Goal: Information Seeking & Learning: Learn about a topic

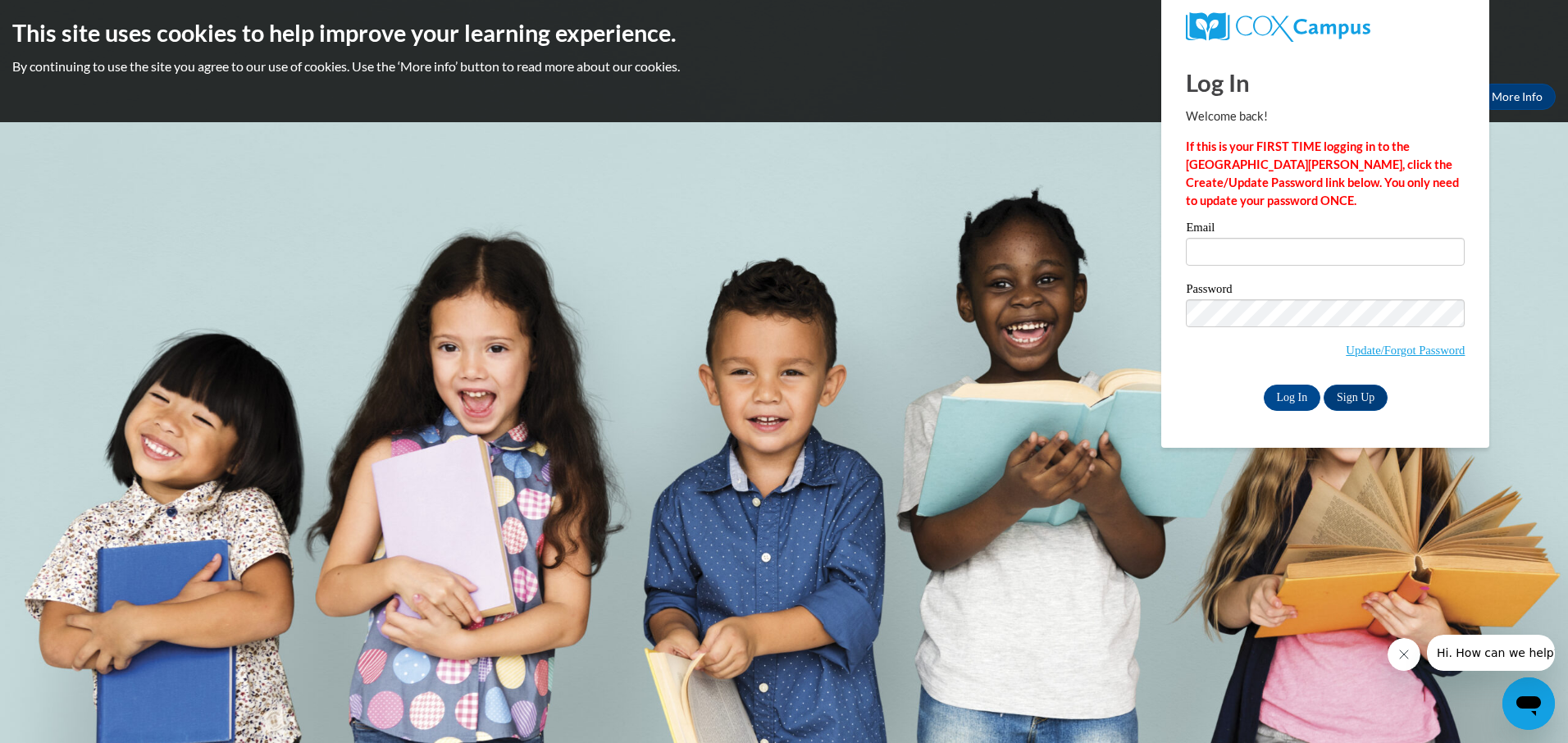
click at [1253, 237] on label "Email" at bounding box center [1324, 229] width 279 height 17
click at [1253, 238] on input "Email" at bounding box center [1324, 252] width 279 height 28
click at [1365, 351] on link "Update/Forgot Password" at bounding box center [1405, 350] width 119 height 13
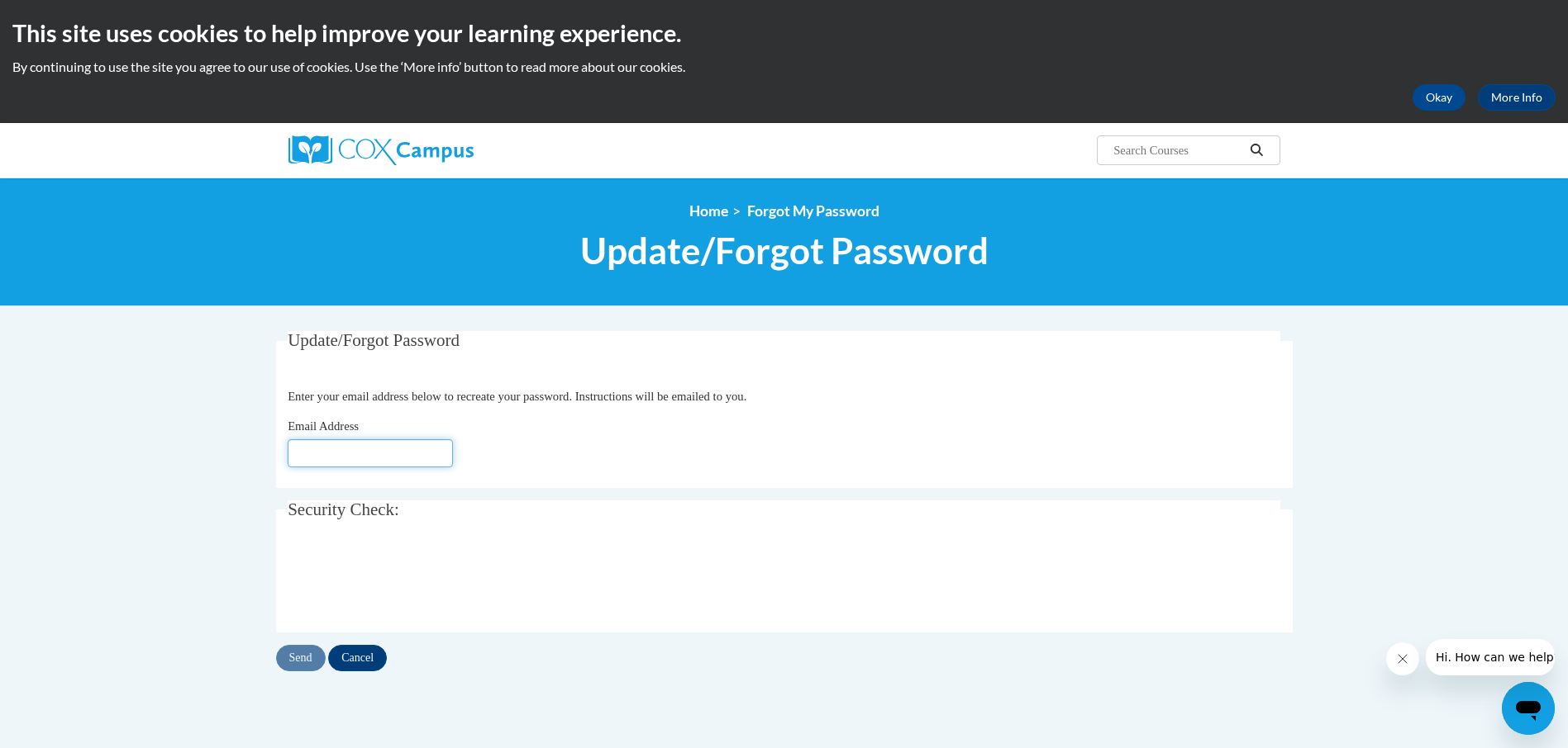
click at [423, 451] on input "Email Address" at bounding box center [371, 453] width 166 height 28
type input "[EMAIL_ADDRESS][DOMAIN_NAME]"
click at [297, 664] on input "Send" at bounding box center [301, 658] width 49 height 26
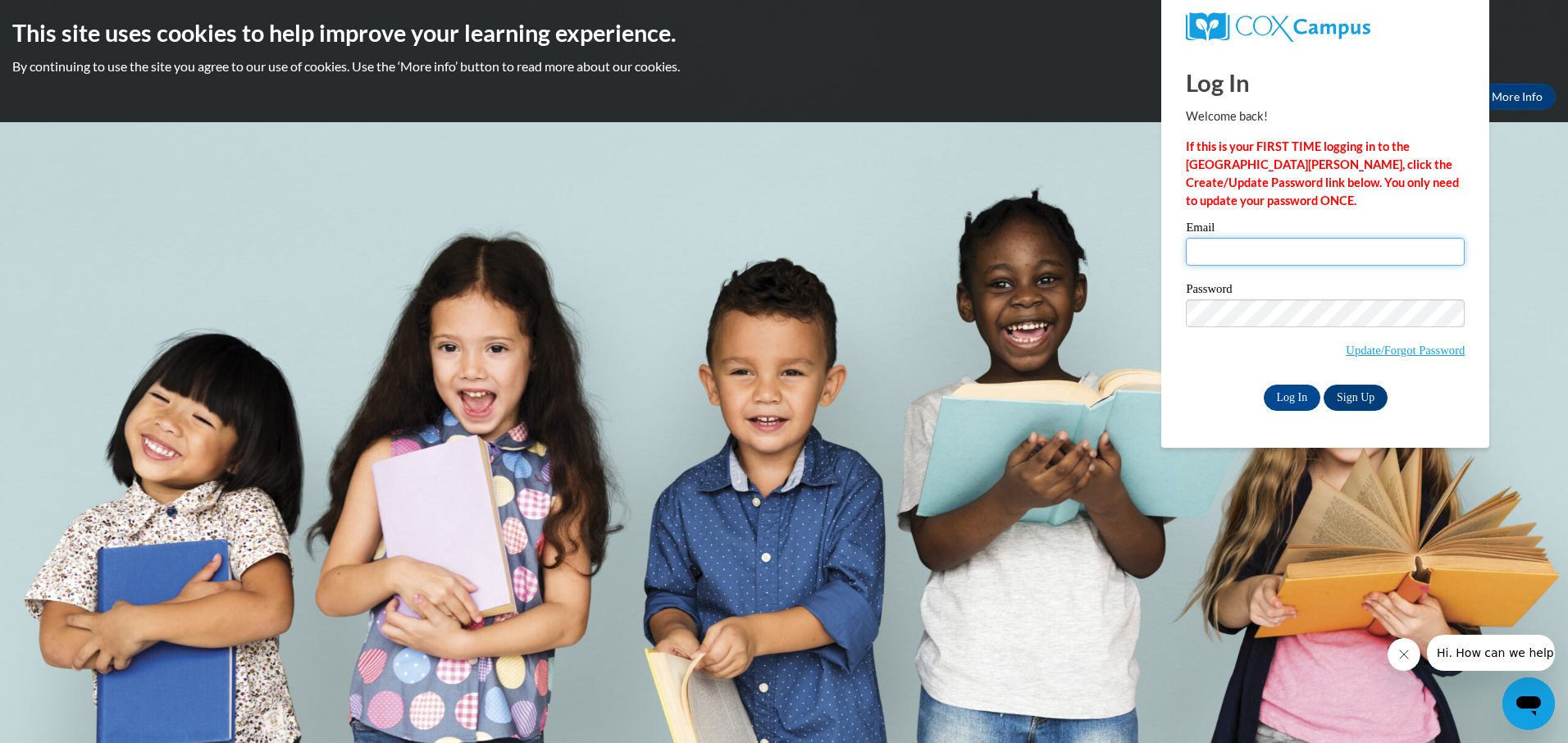
click at [1251, 251] on input "Email" at bounding box center [1324, 252] width 279 height 28
type input "shelbycad@hotmail.com"
click at [1102, 170] on body "This site uses cookies to help improve your learning experience. By continuing …" at bounding box center [784, 372] width 1568 height 743
click at [1296, 394] on input "Log In" at bounding box center [1293, 398] width 58 height 26
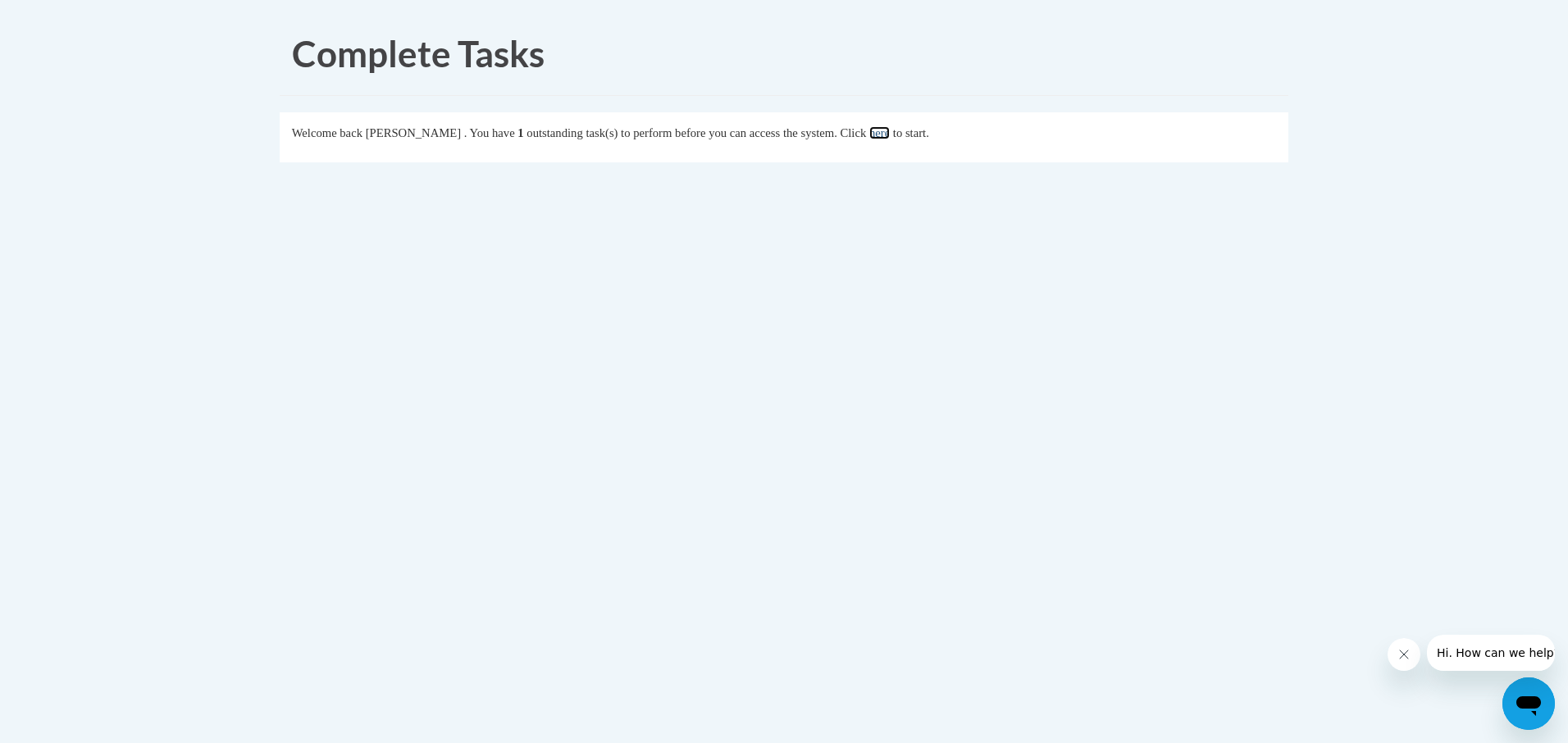
click at [889, 136] on link "here" at bounding box center [879, 133] width 20 height 13
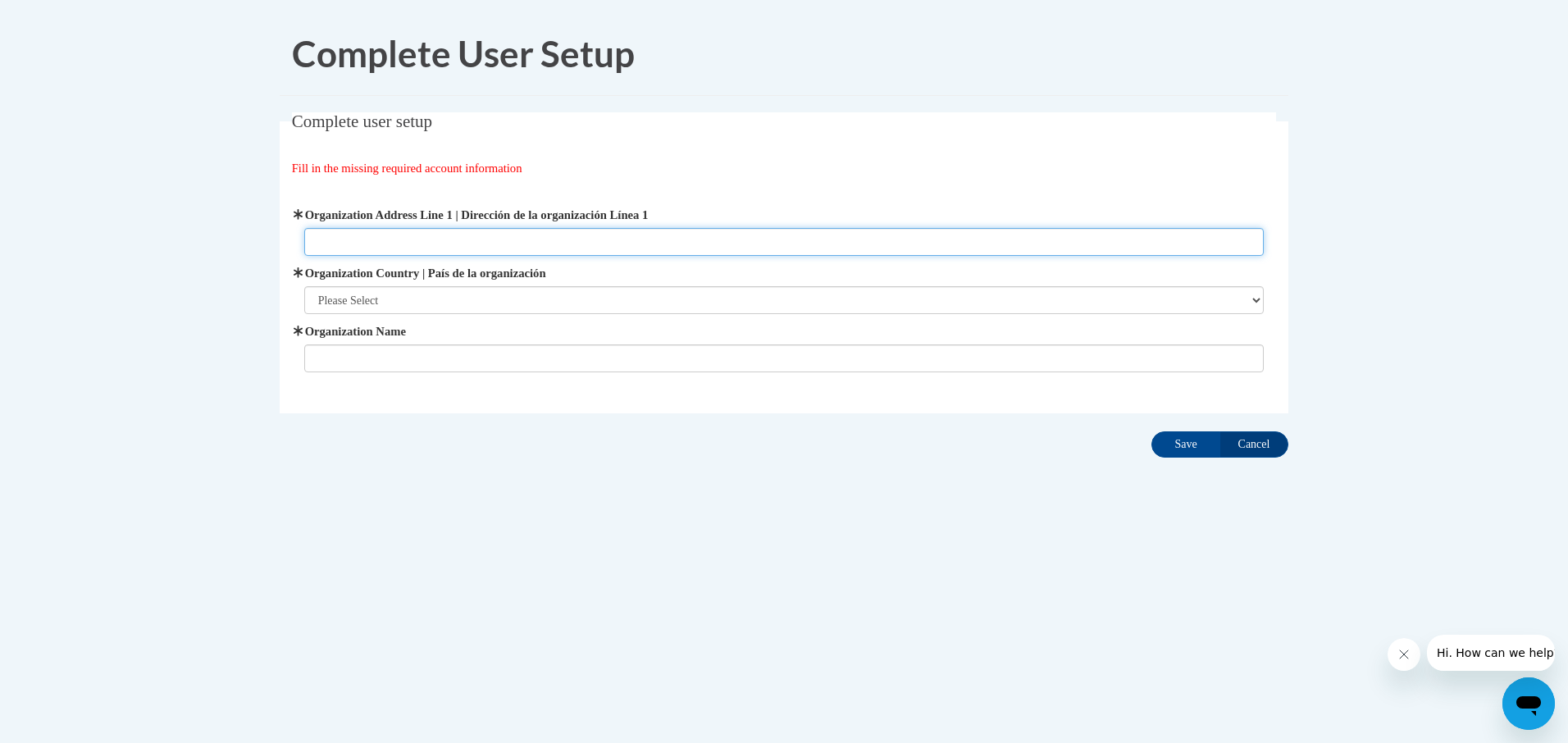
click at [371, 241] on input "Organization Address Line 1 | Dirección de la organización Línea 1" at bounding box center [784, 242] width 960 height 28
type input "Discovery Point 43"
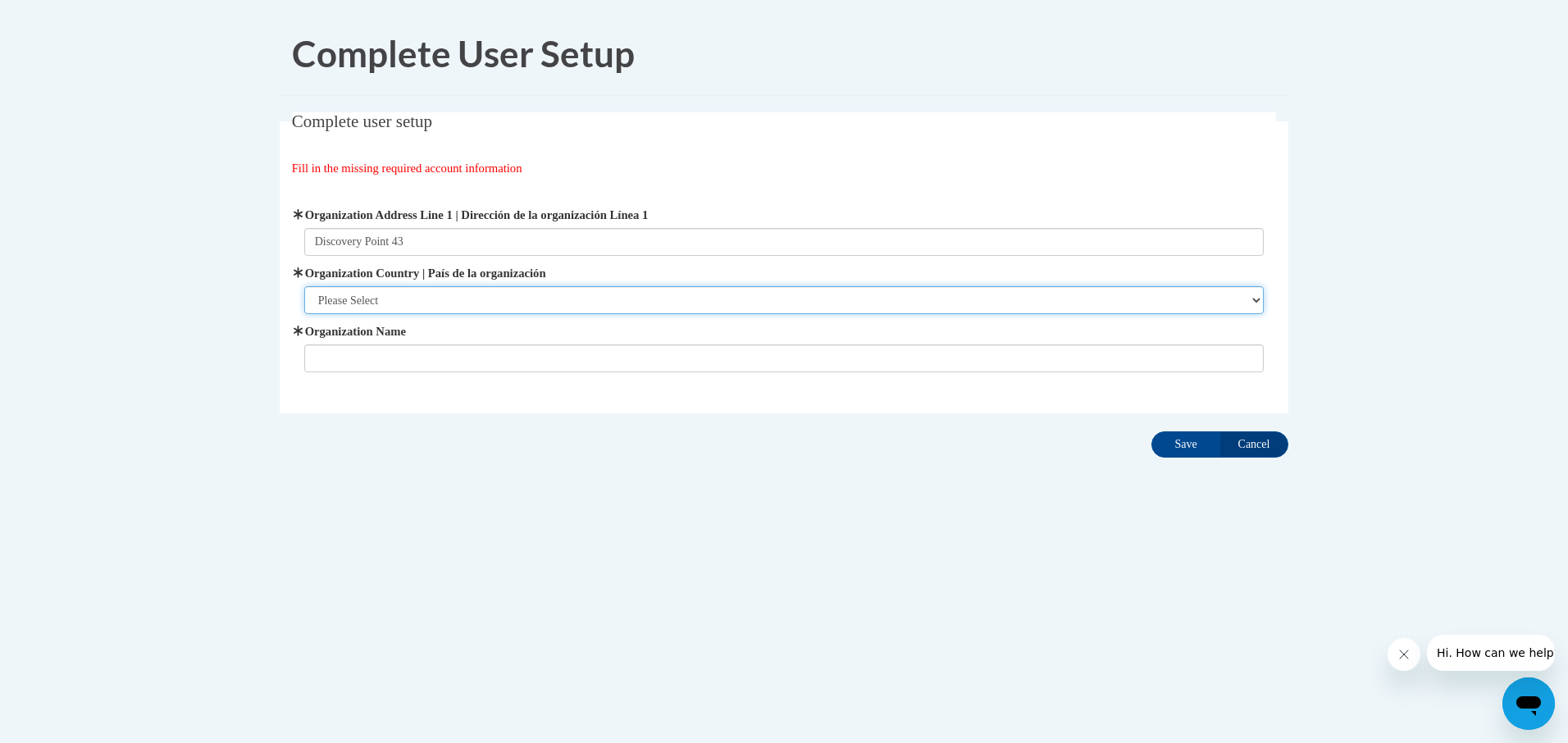
click at [363, 305] on select "Please Select United States | Estados Unidos Outside of the United States | Fue…" at bounding box center [784, 301] width 960 height 28
select select "ad49bcad-a171-4b2e-b99c-48b446064914"
click at [304, 287] on select "Please Select United States | Estados Unidos Outside of the United States | Fue…" at bounding box center [784, 301] width 960 height 28
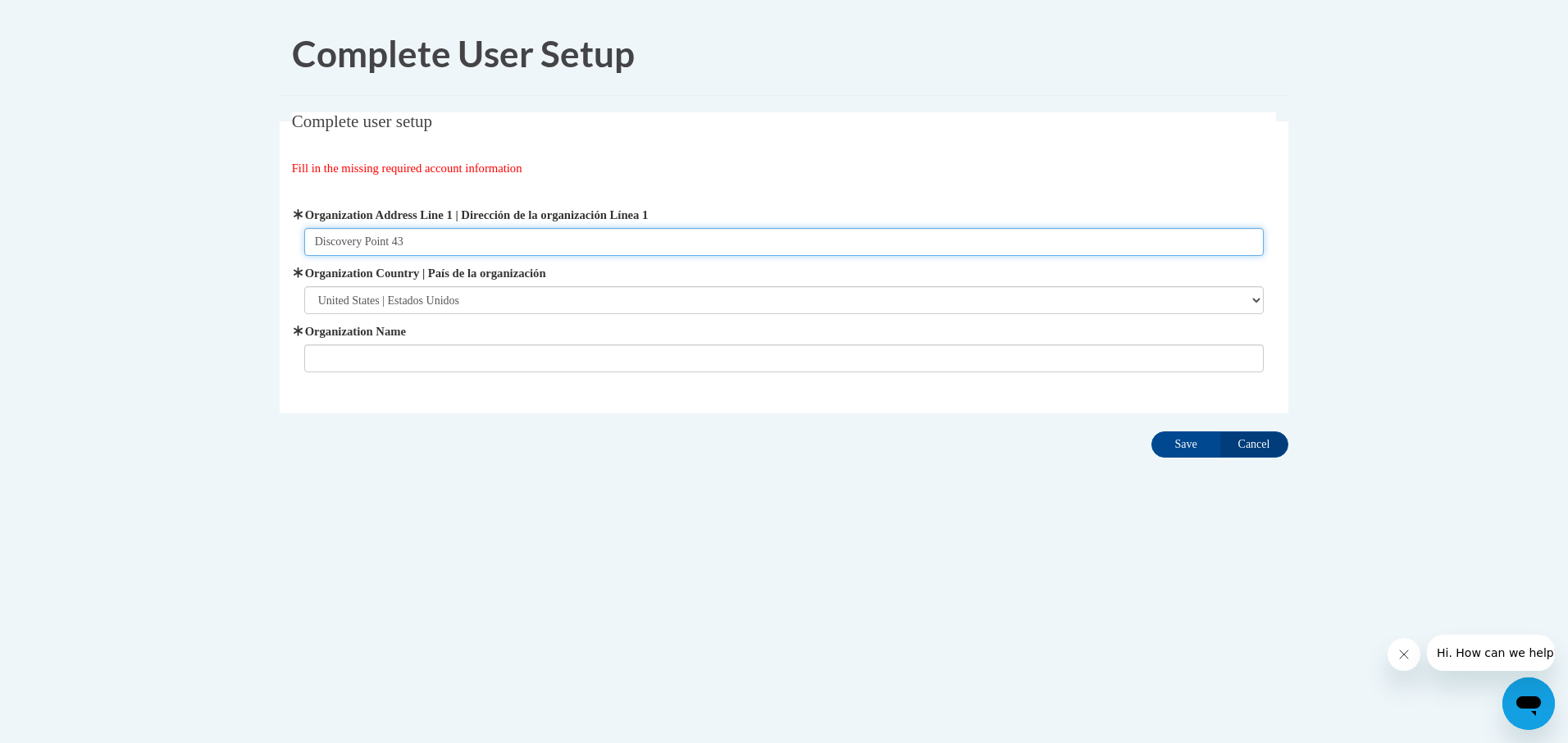
click at [422, 240] on input "Discovery Point 43" at bounding box center [784, 242] width 960 height 28
type input "D"
type input ">"
click at [422, 240] on input "3930 Mary Eliza Trace NW" at bounding box center [784, 242] width 960 height 28
click at [450, 242] on input "3930 Mary Eliza Trace NW" at bounding box center [784, 242] width 960 height 28
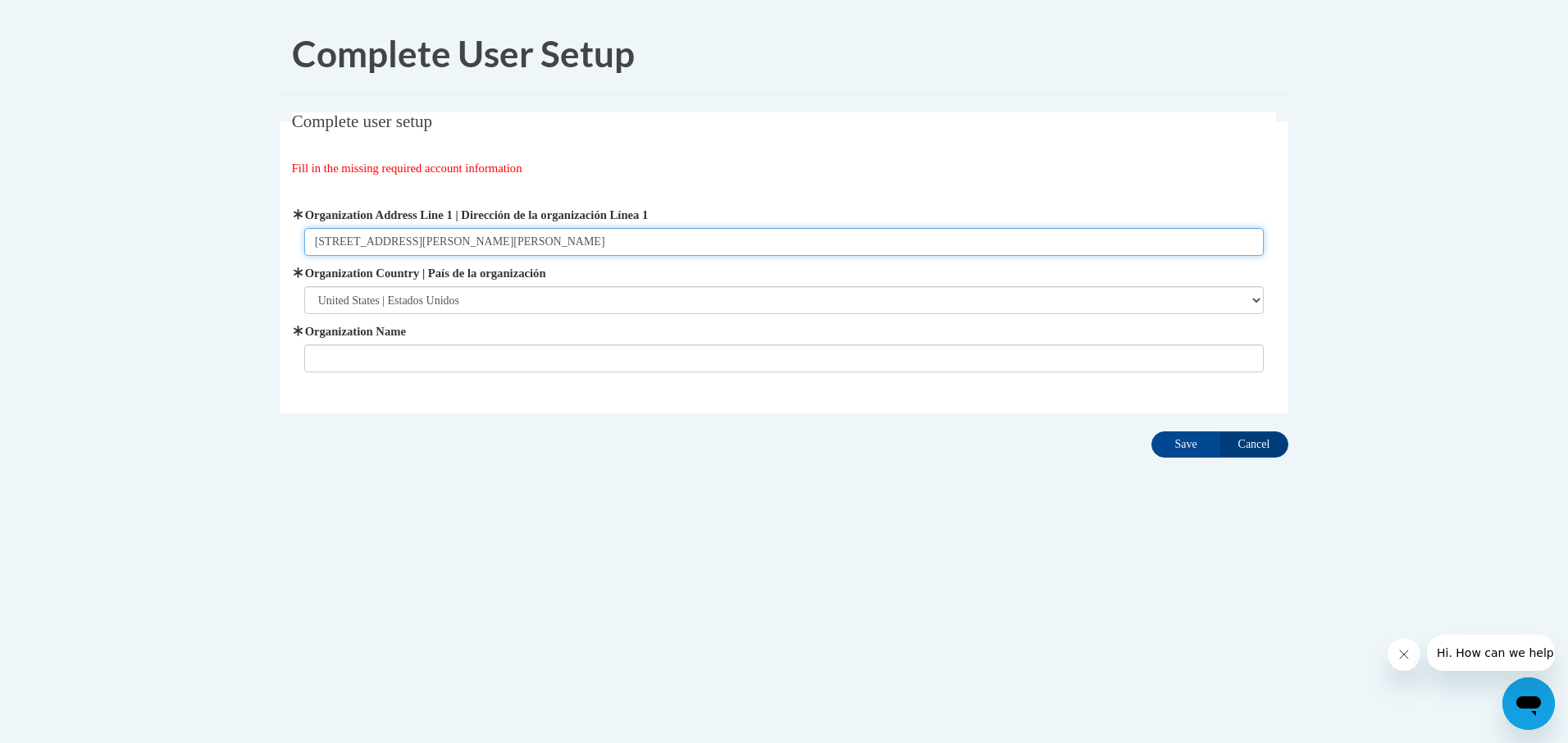
type input "3930 Mary Eliza Trace NW Marietta Ga 30060"
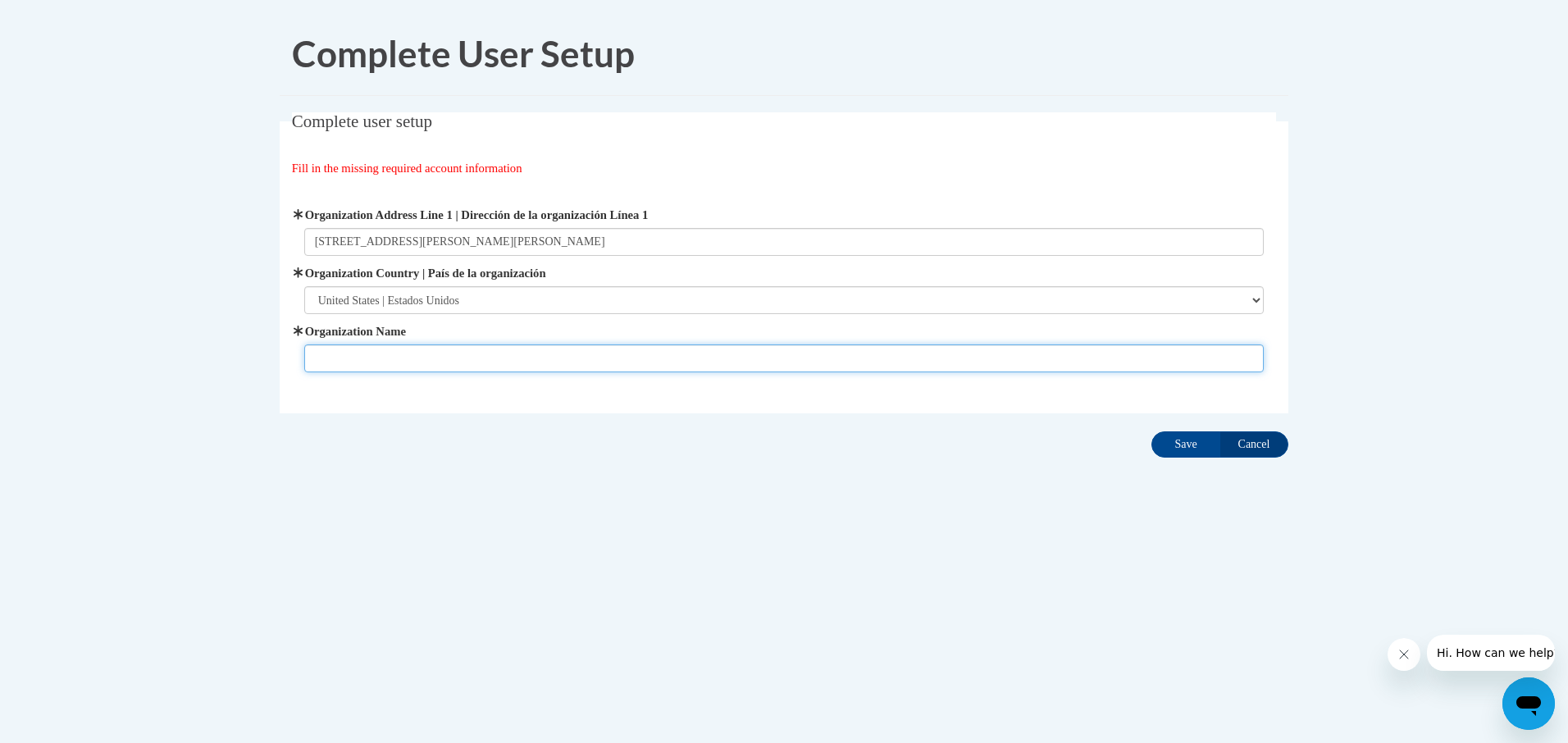
click at [435, 361] on input "Organization Name" at bounding box center [784, 358] width 960 height 28
type input "discovery Point 43"
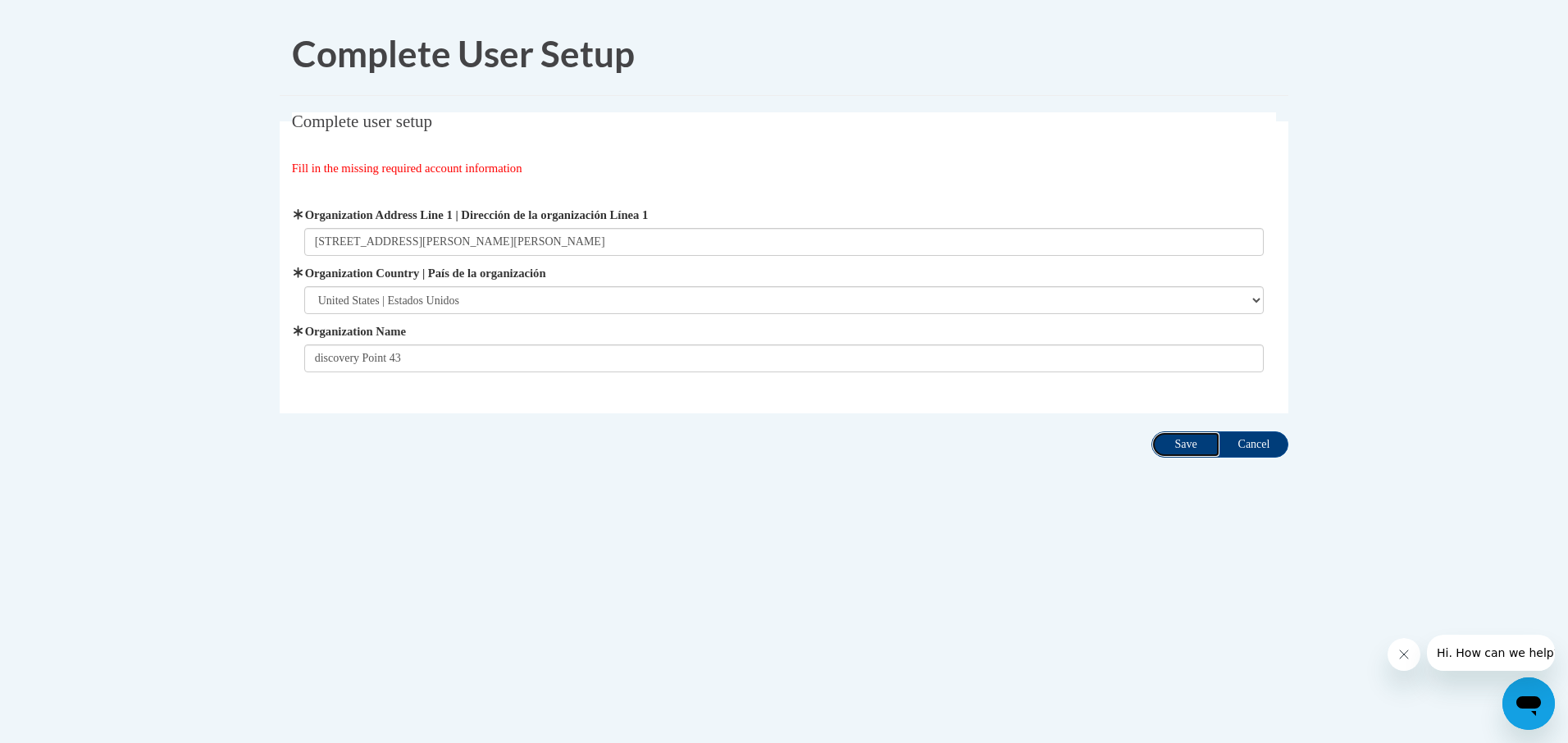
click at [1185, 454] on input "Save" at bounding box center [1185, 445] width 69 height 26
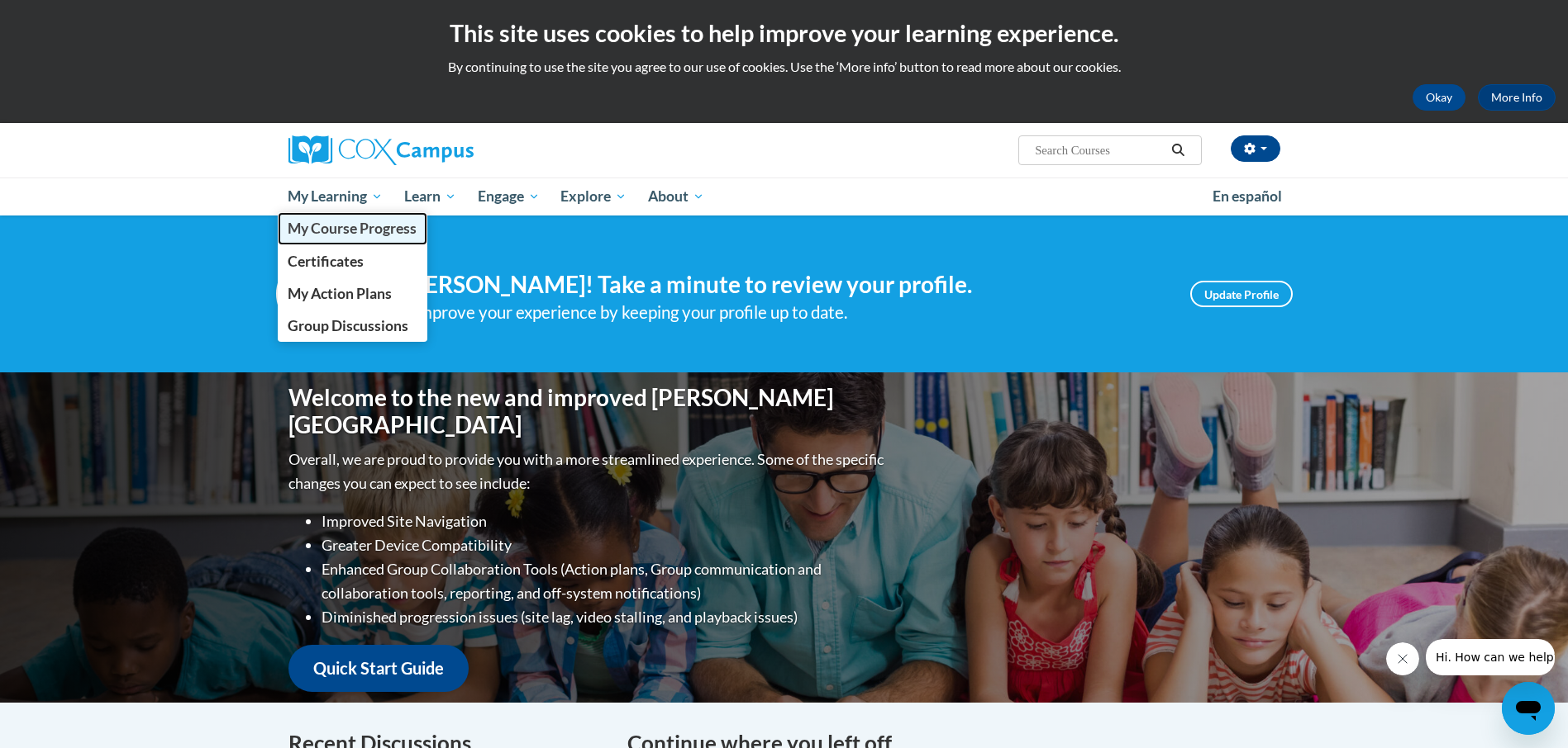
click at [357, 224] on span "My Course Progress" at bounding box center [352, 229] width 129 height 18
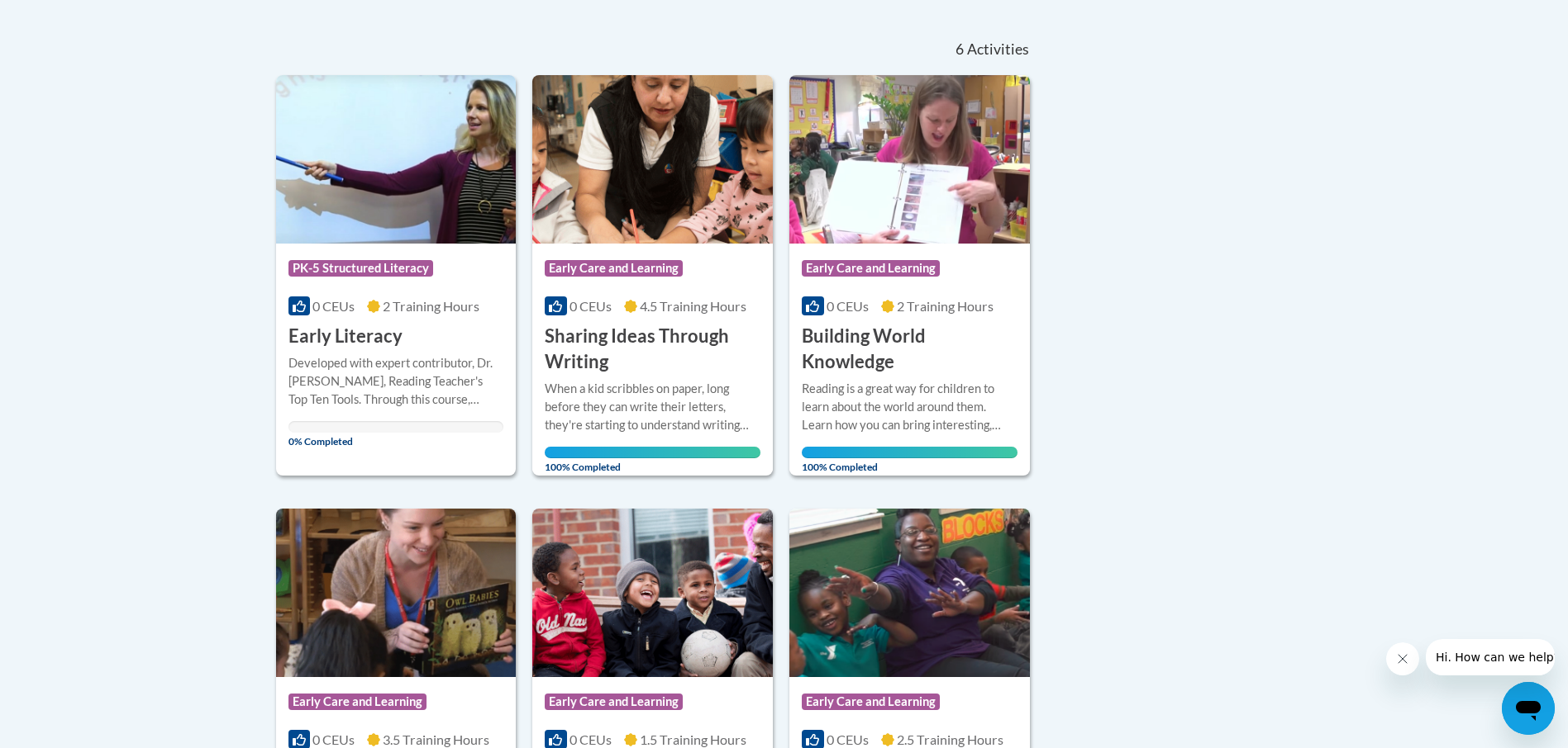
scroll to position [115, 0]
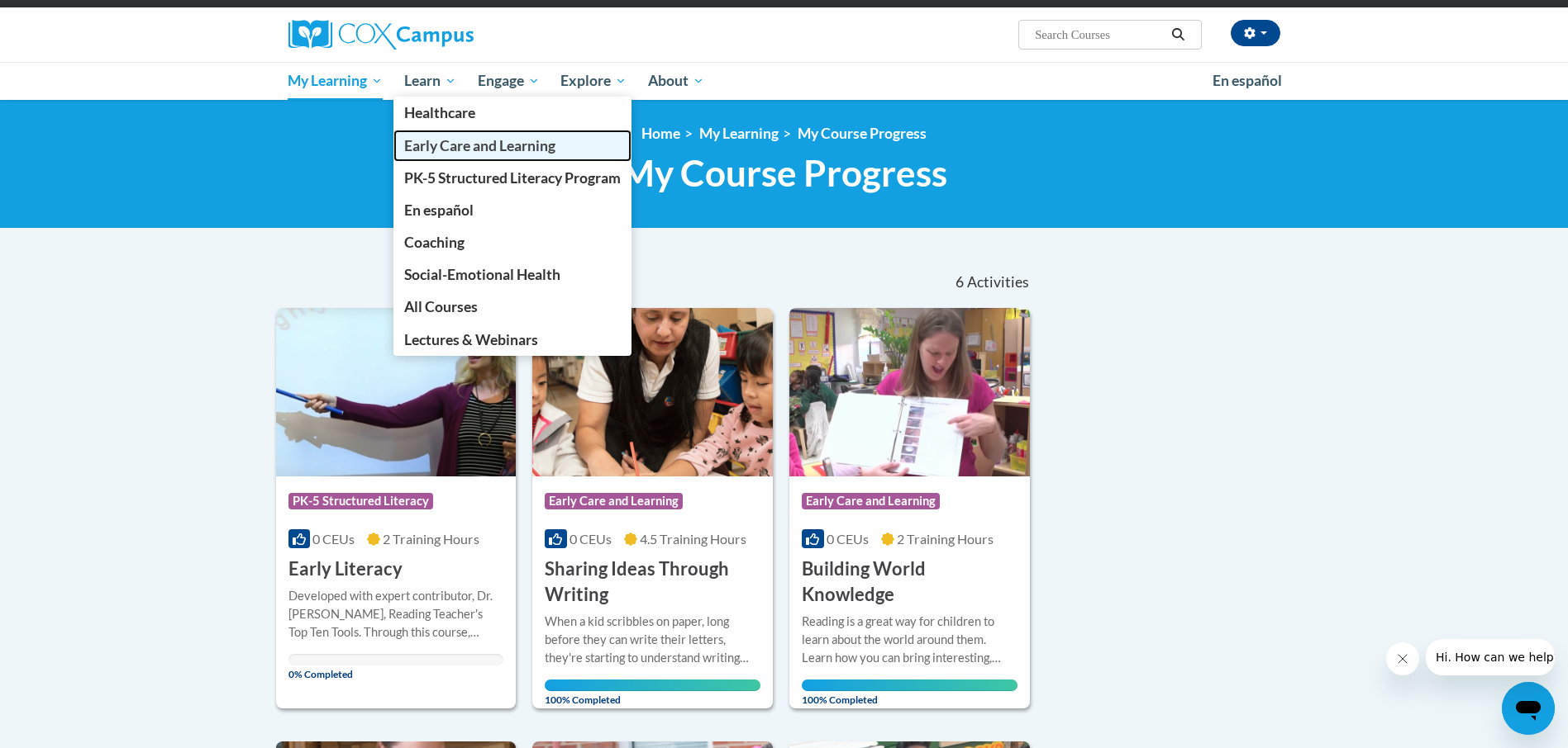
click at [472, 146] on span "Early Care and Learning" at bounding box center [480, 146] width 151 height 18
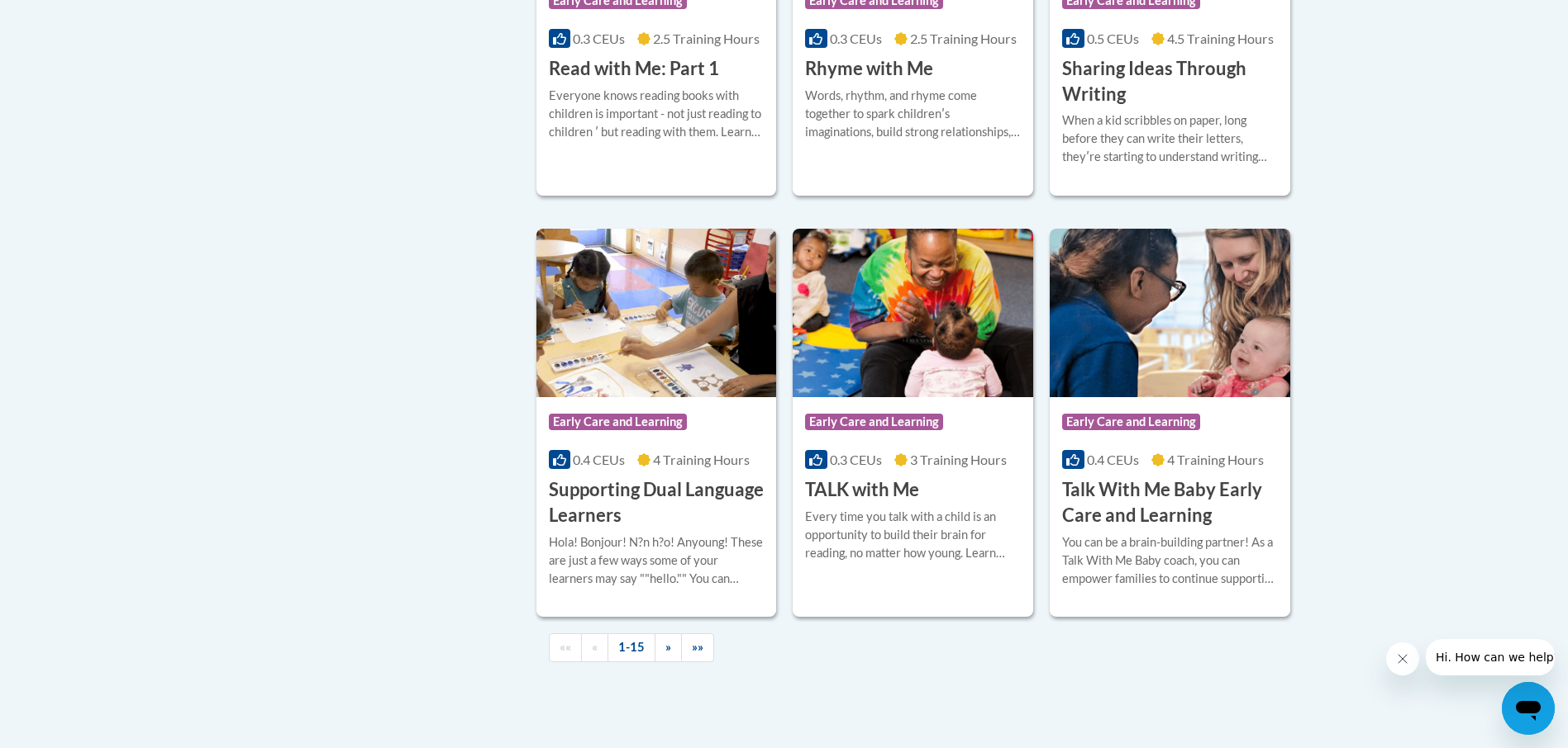
scroll to position [2328, 0]
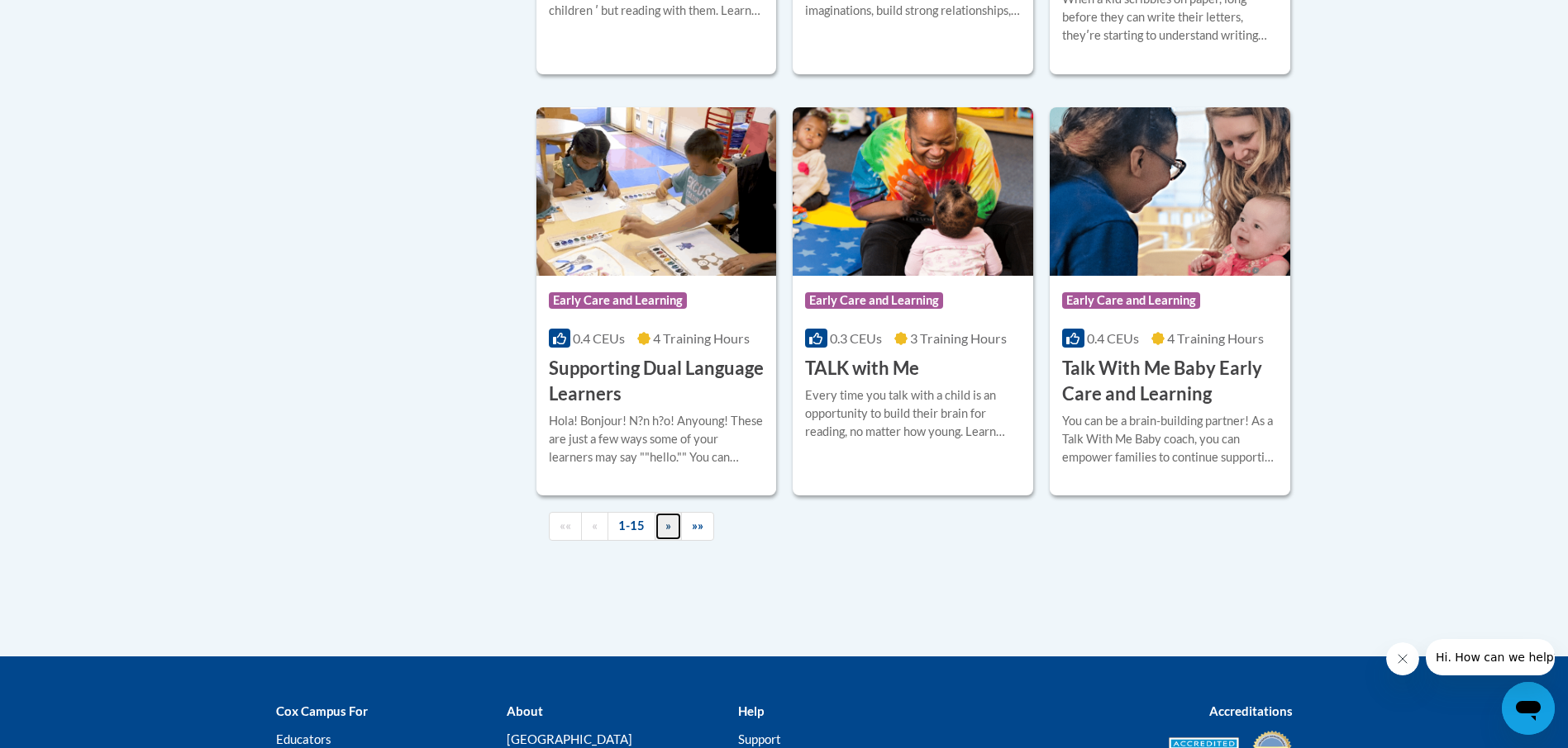
click at [667, 532] on span "»" at bounding box center [668, 525] width 6 height 14
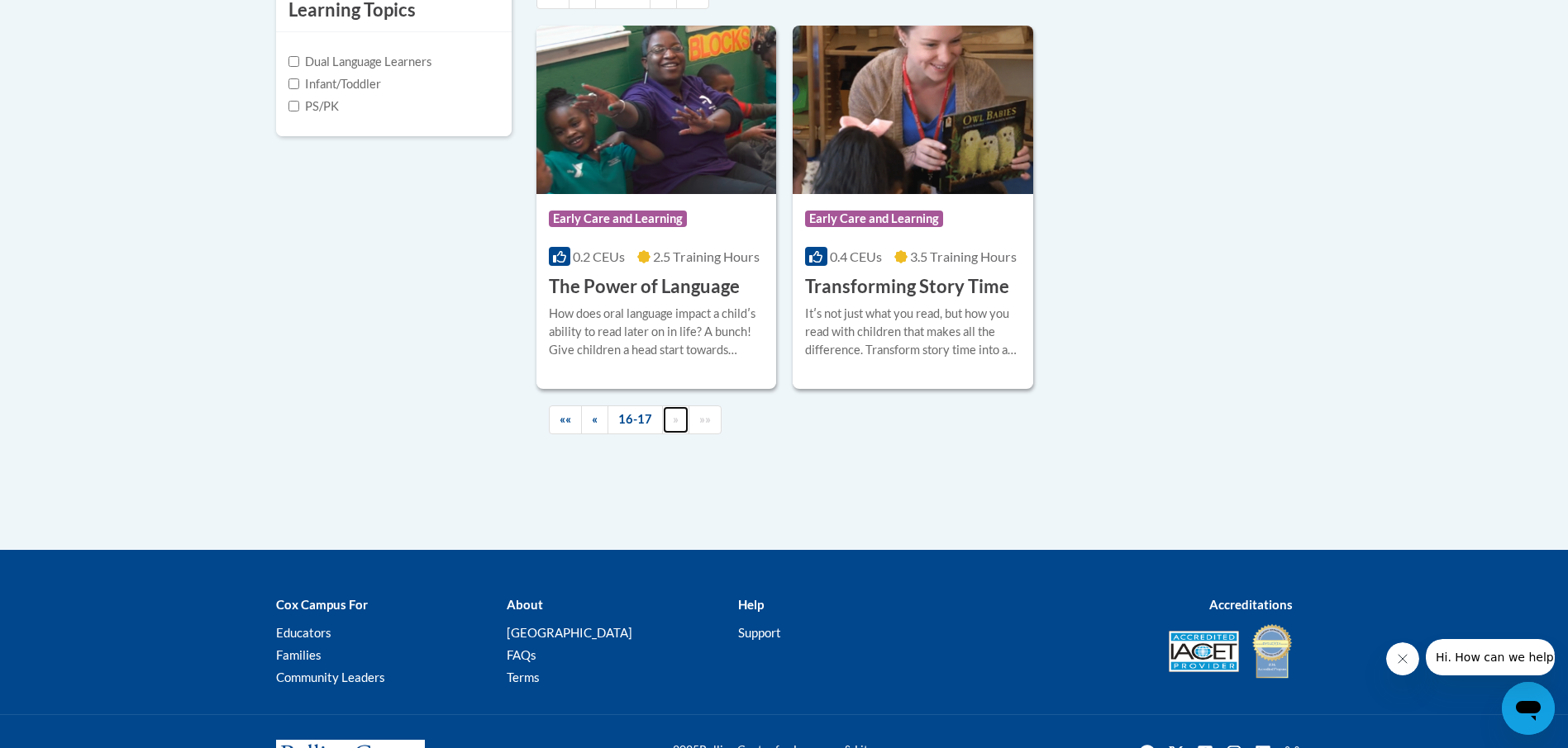
scroll to position [664, 0]
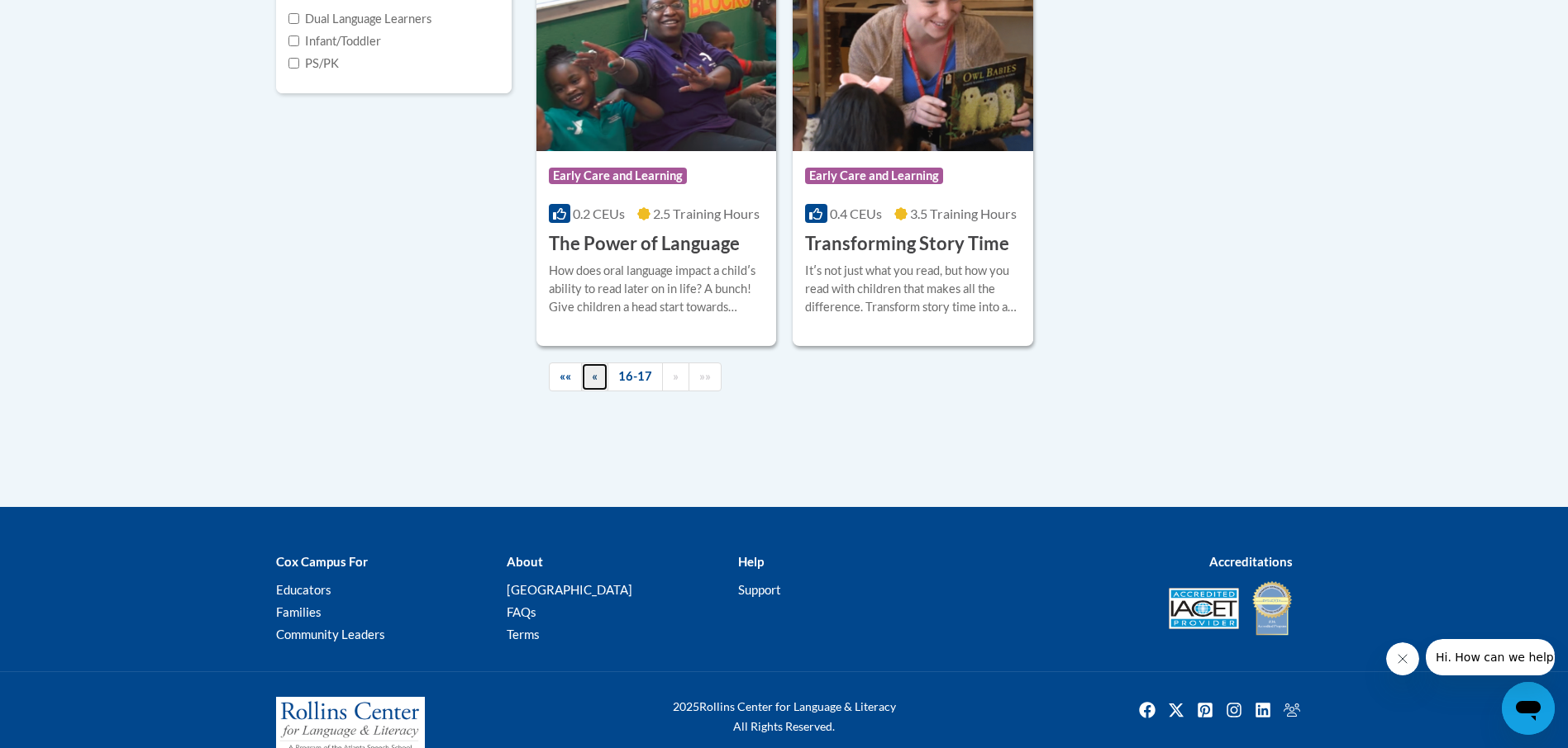
click at [594, 382] on span "«" at bounding box center [594, 377] width 6 height 14
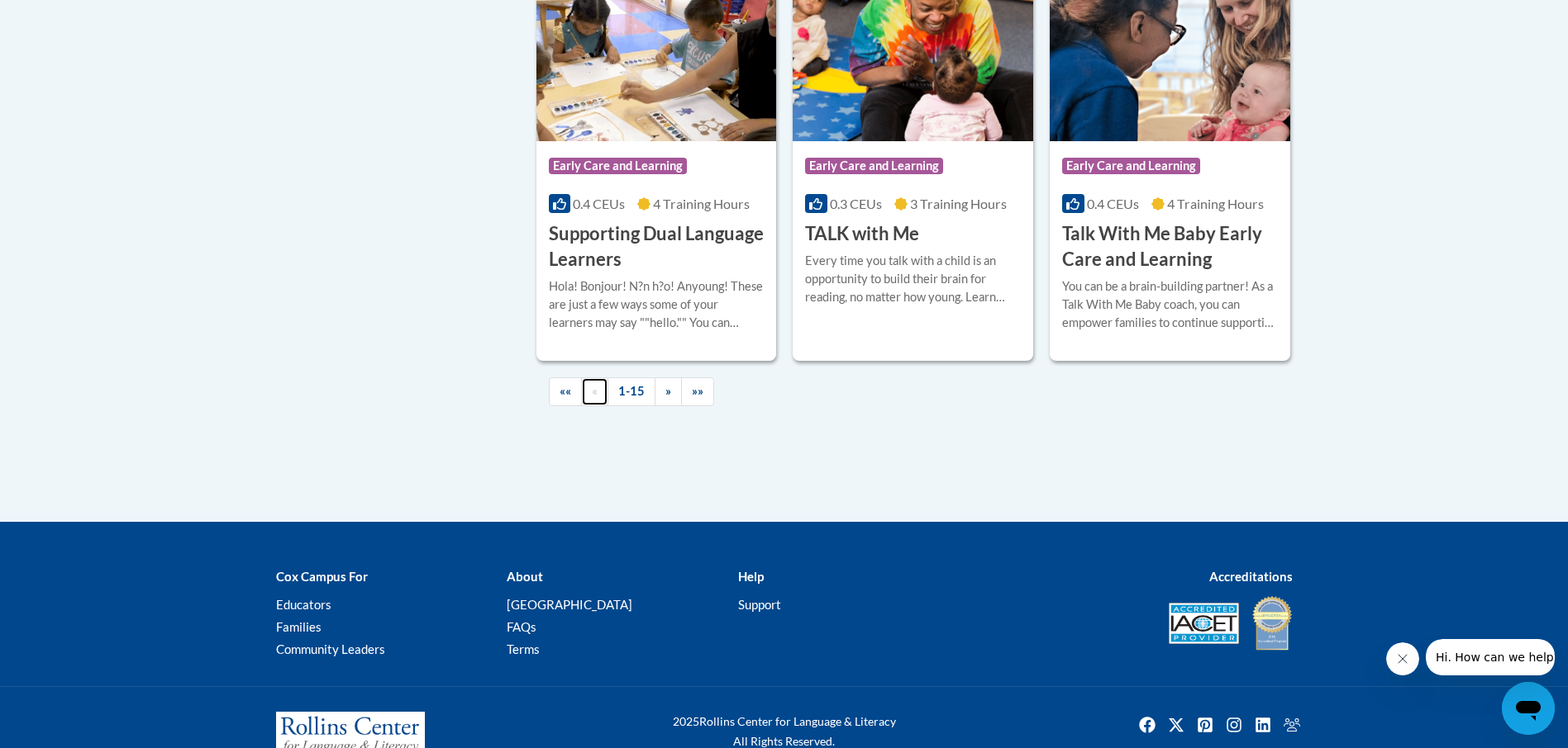
scroll to position [2466, 0]
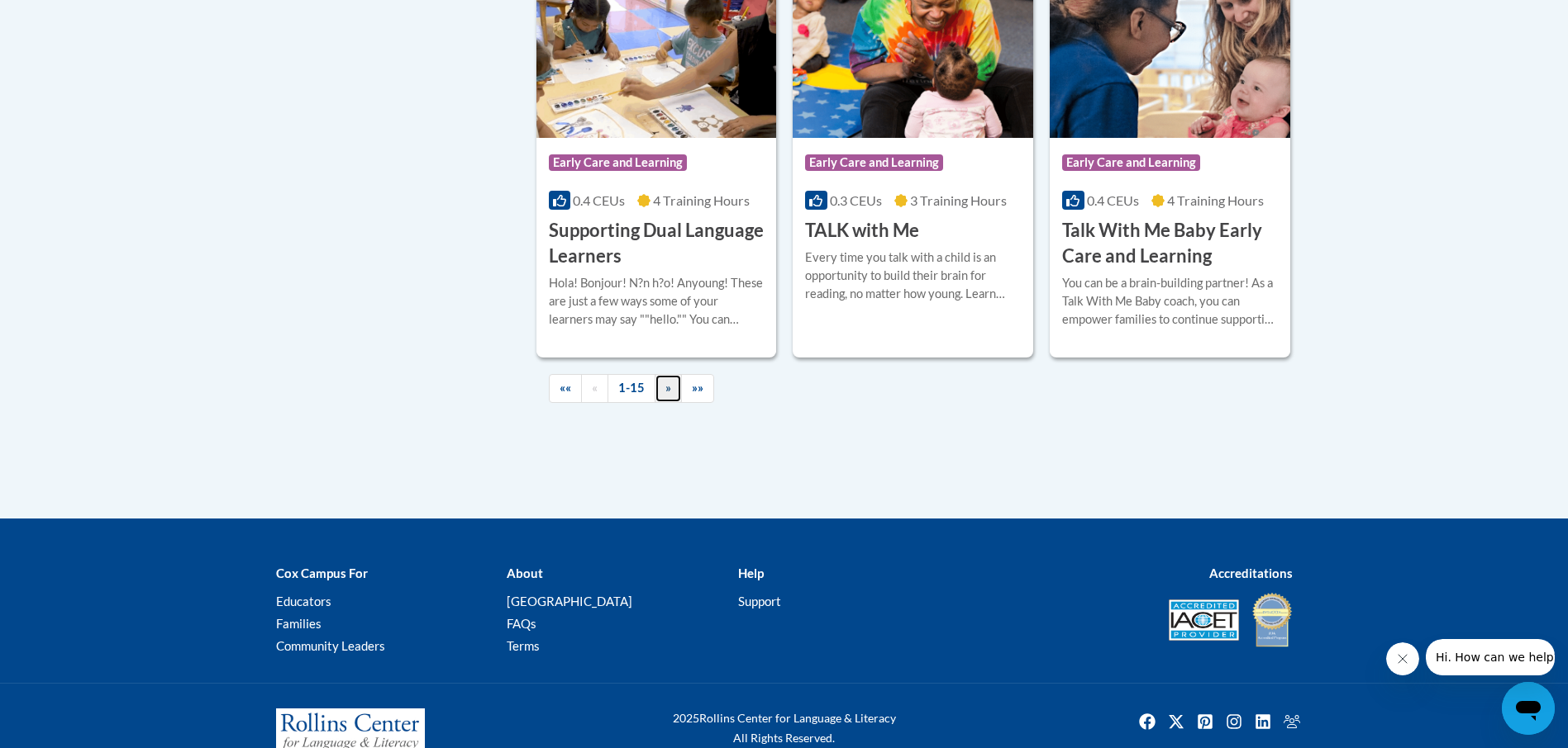
click at [666, 395] on span "»" at bounding box center [668, 388] width 6 height 14
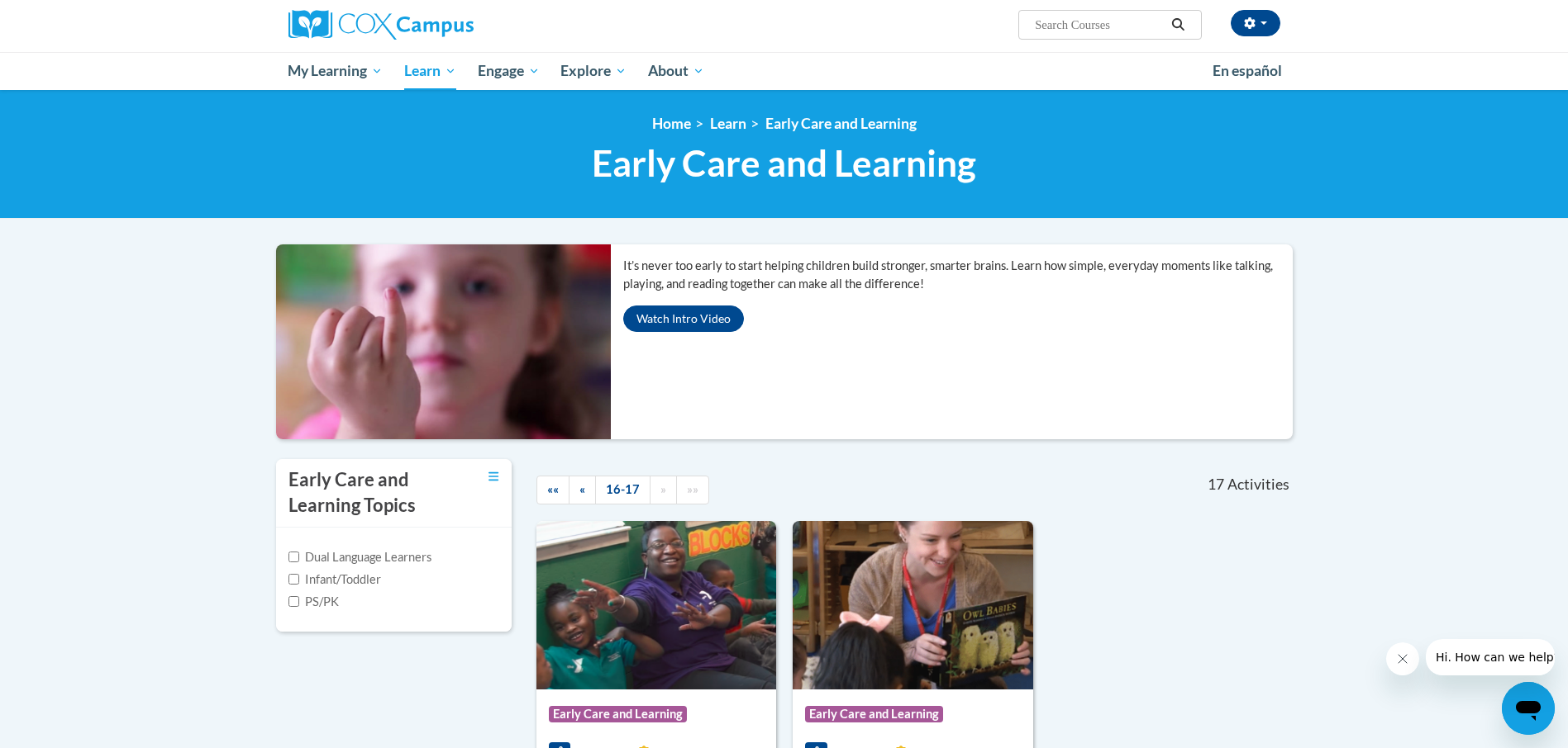
scroll to position [130, 0]
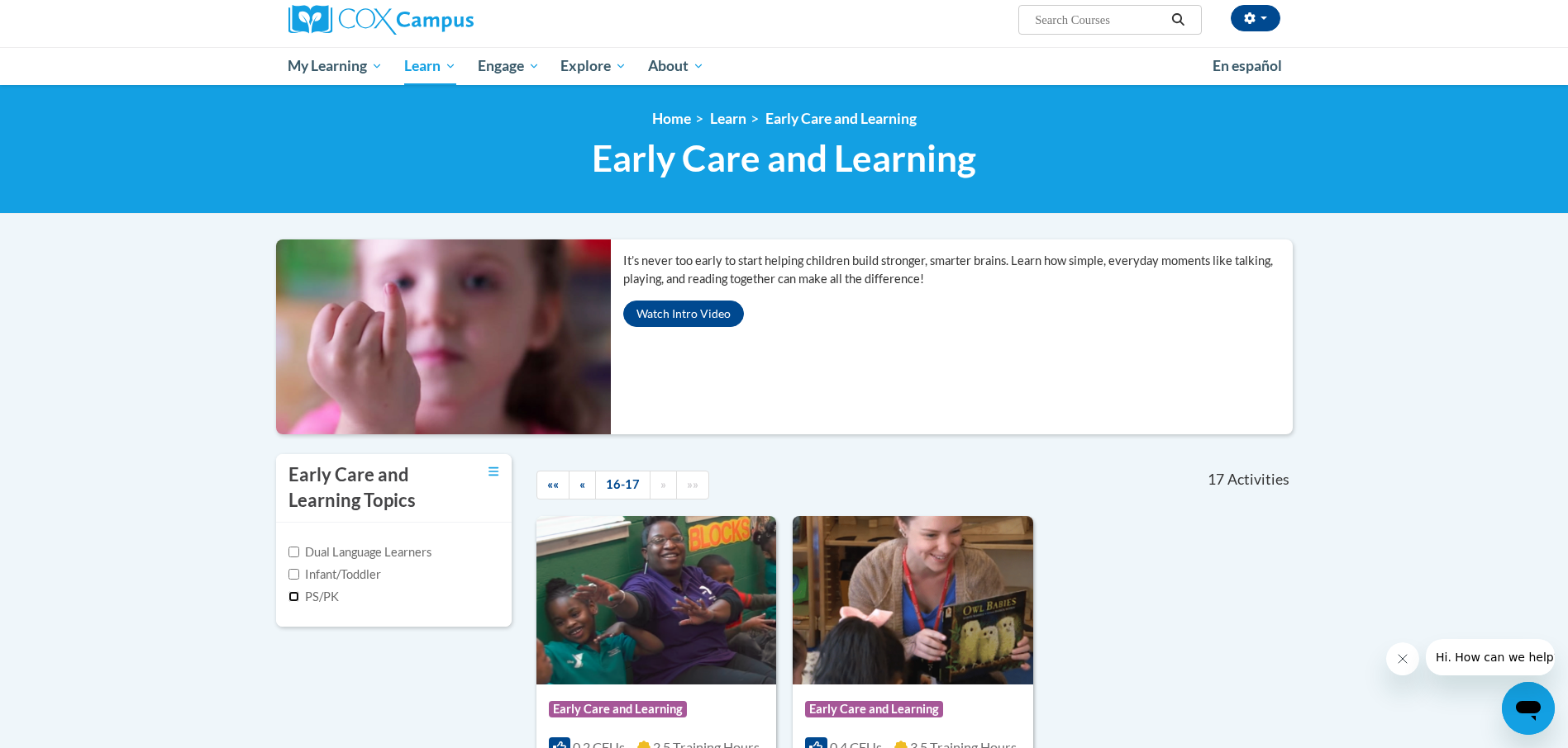
click at [293, 599] on input "PS/PK" at bounding box center [294, 597] width 11 height 11
checkbox input "true"
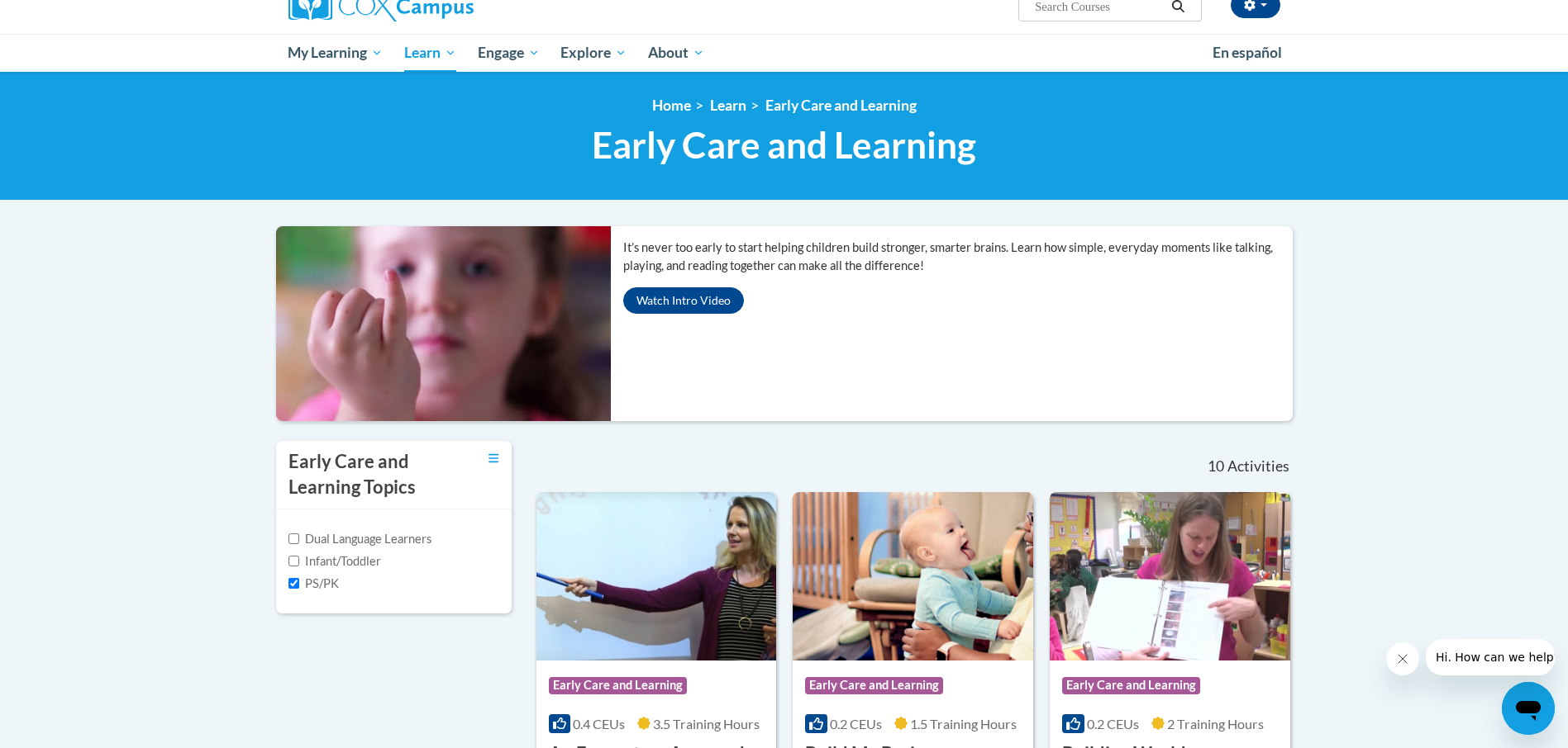
scroll to position [0, 0]
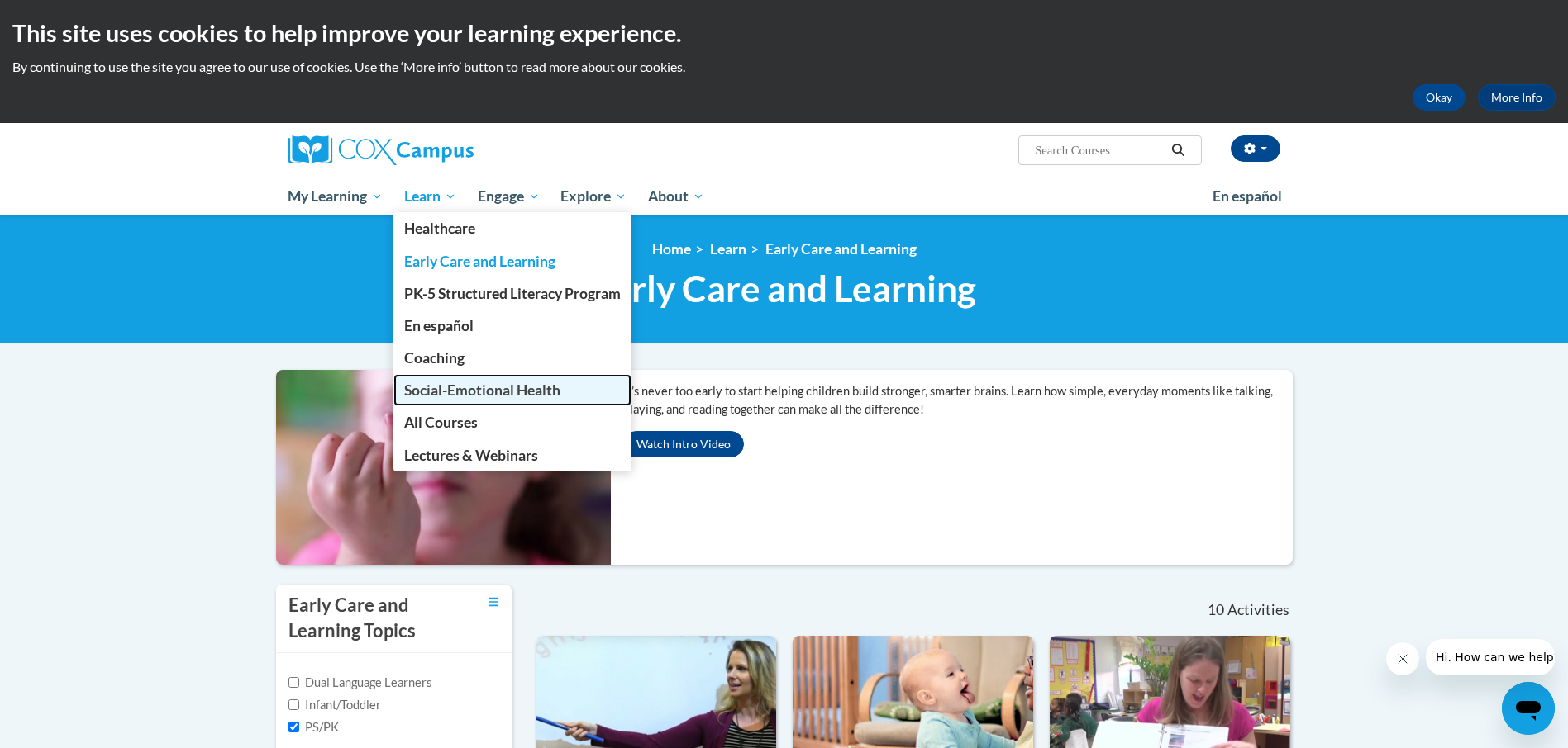
click at [502, 390] on span "Social-Emotional Health" at bounding box center [482, 391] width 156 height 18
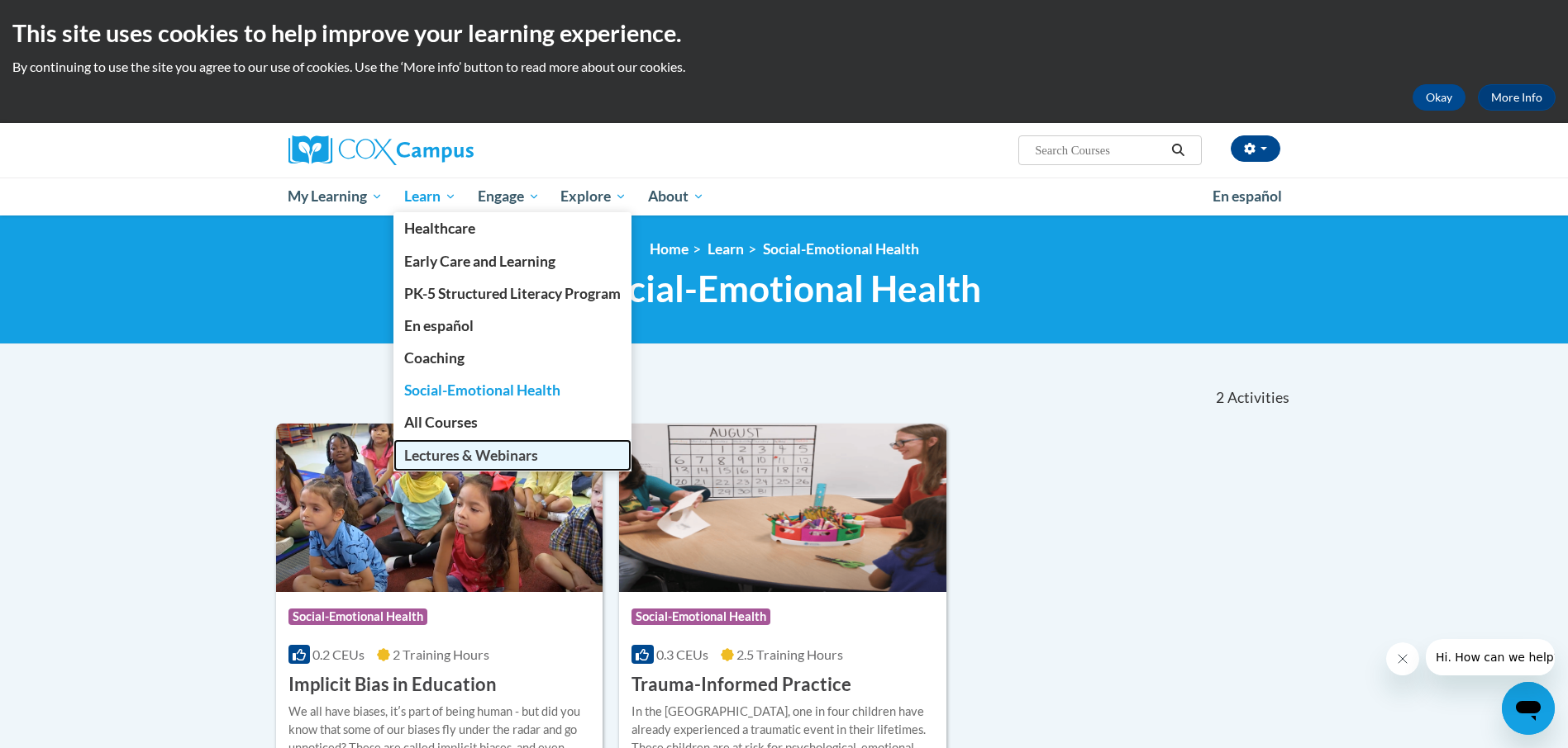
click at [465, 459] on span "Lectures & Webinars" at bounding box center [471, 456] width 134 height 18
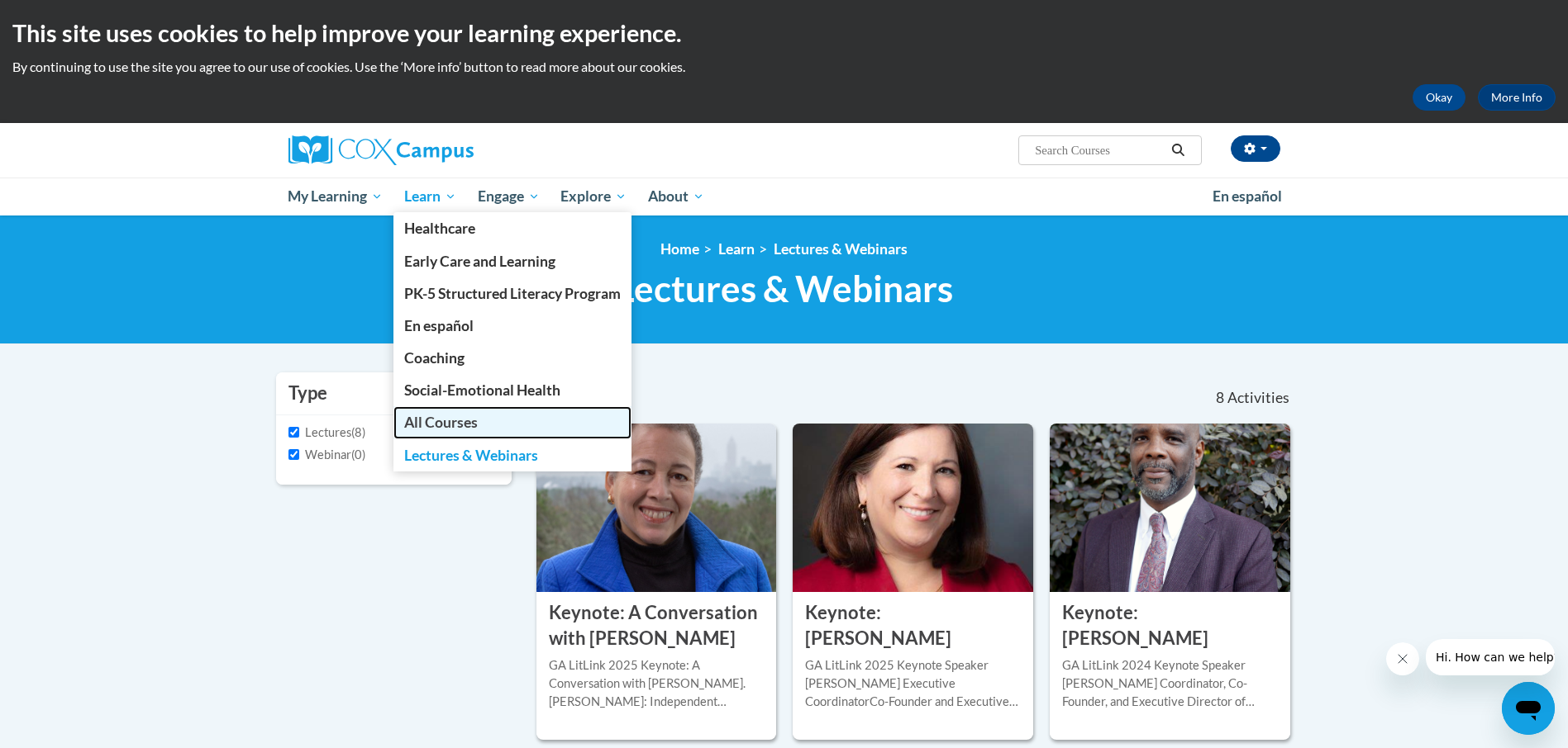
click at [485, 422] on link "All Courses" at bounding box center [512, 422] width 238 height 33
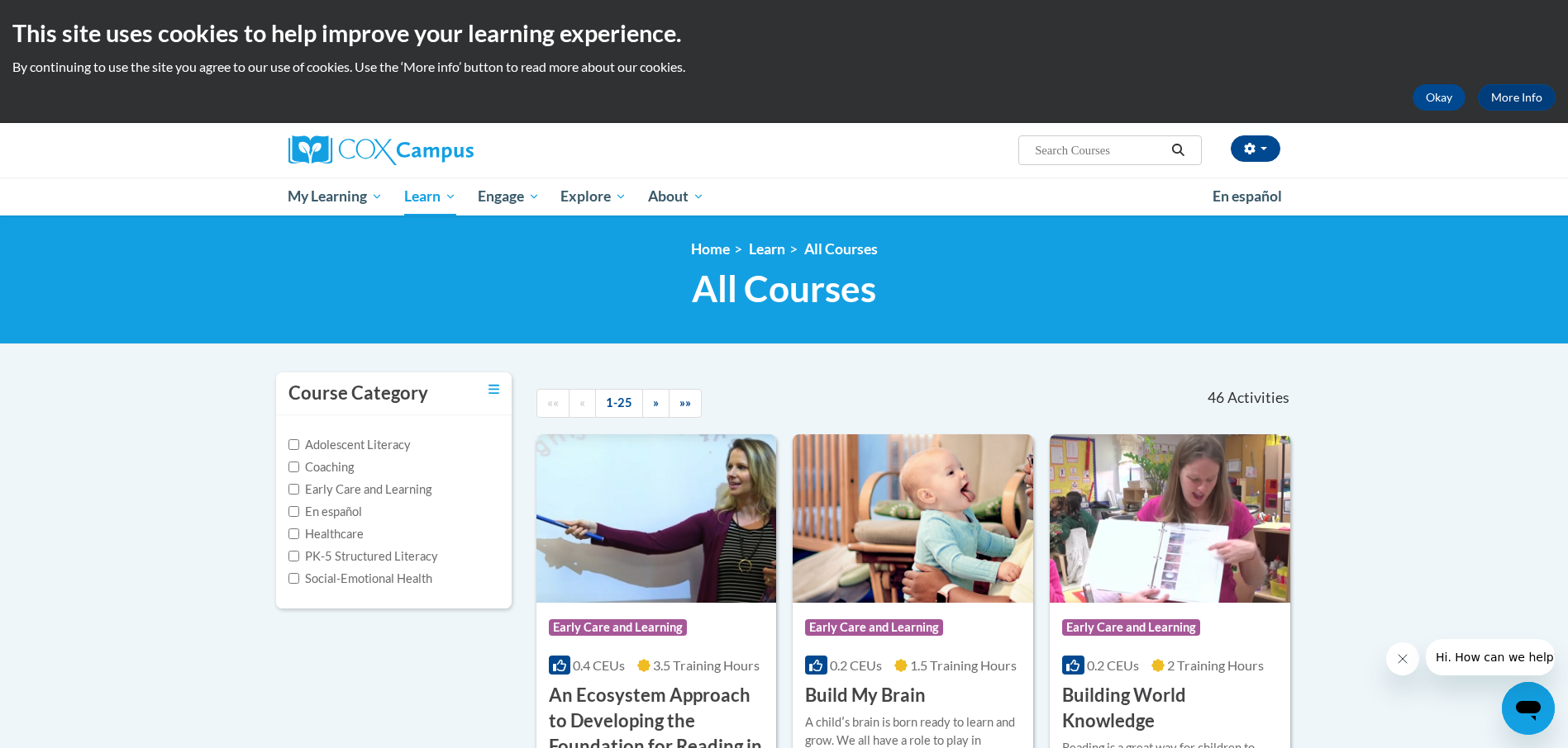
click at [1566, 104] on div "This site uses cookies to help improve your learning experience. By continuing …" at bounding box center [784, 62] width 1568 height 123
click at [357, 581] on label "Social-Emotional Health" at bounding box center [360, 579] width 144 height 18
click at [299, 581] on input "Social-Emotional Health" at bounding box center [294, 578] width 11 height 11
checkbox input "true"
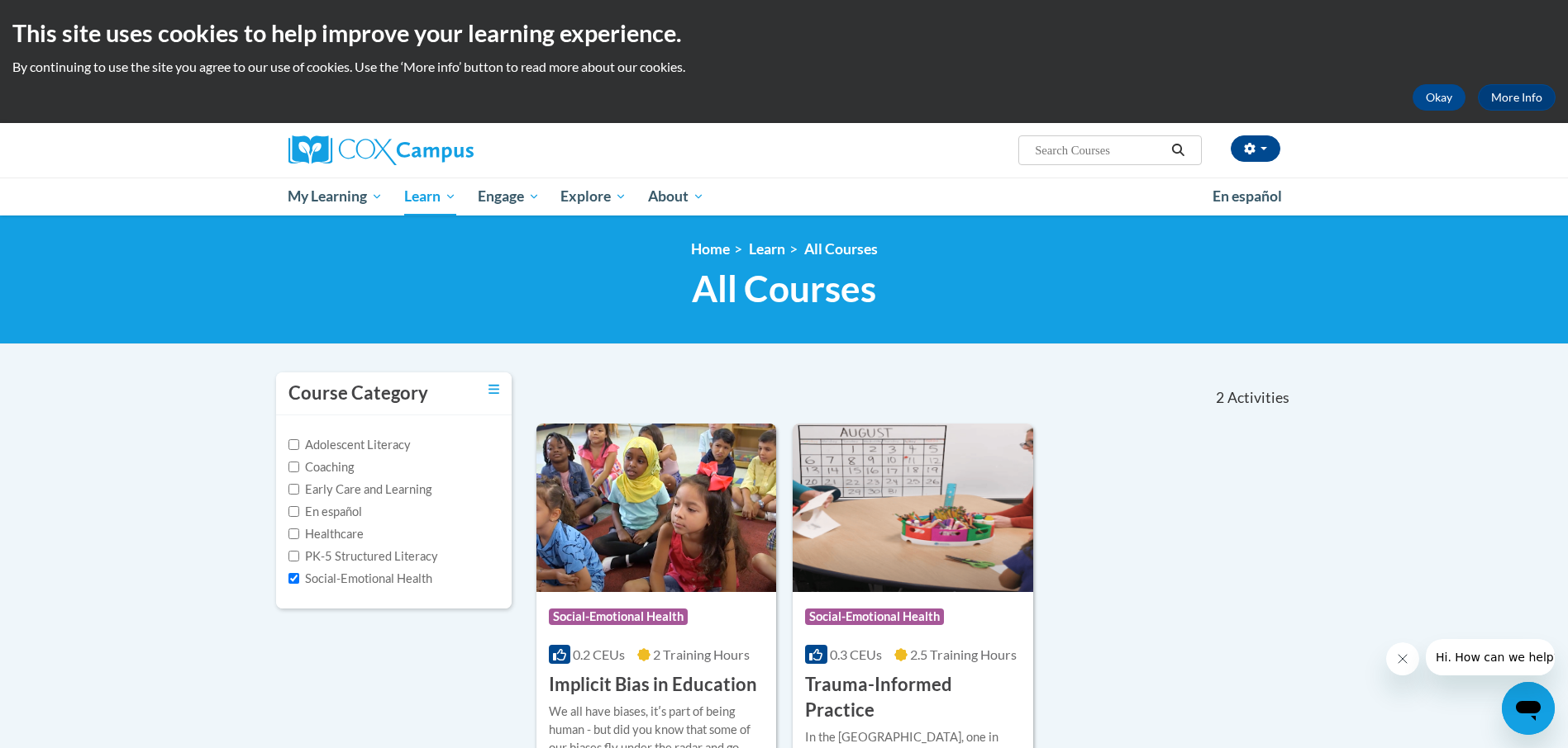
click at [333, 532] on label "Healthcare" at bounding box center [326, 534] width 75 height 18
click at [299, 532] on input "Healthcare" at bounding box center [294, 534] width 11 height 11
checkbox input "true"
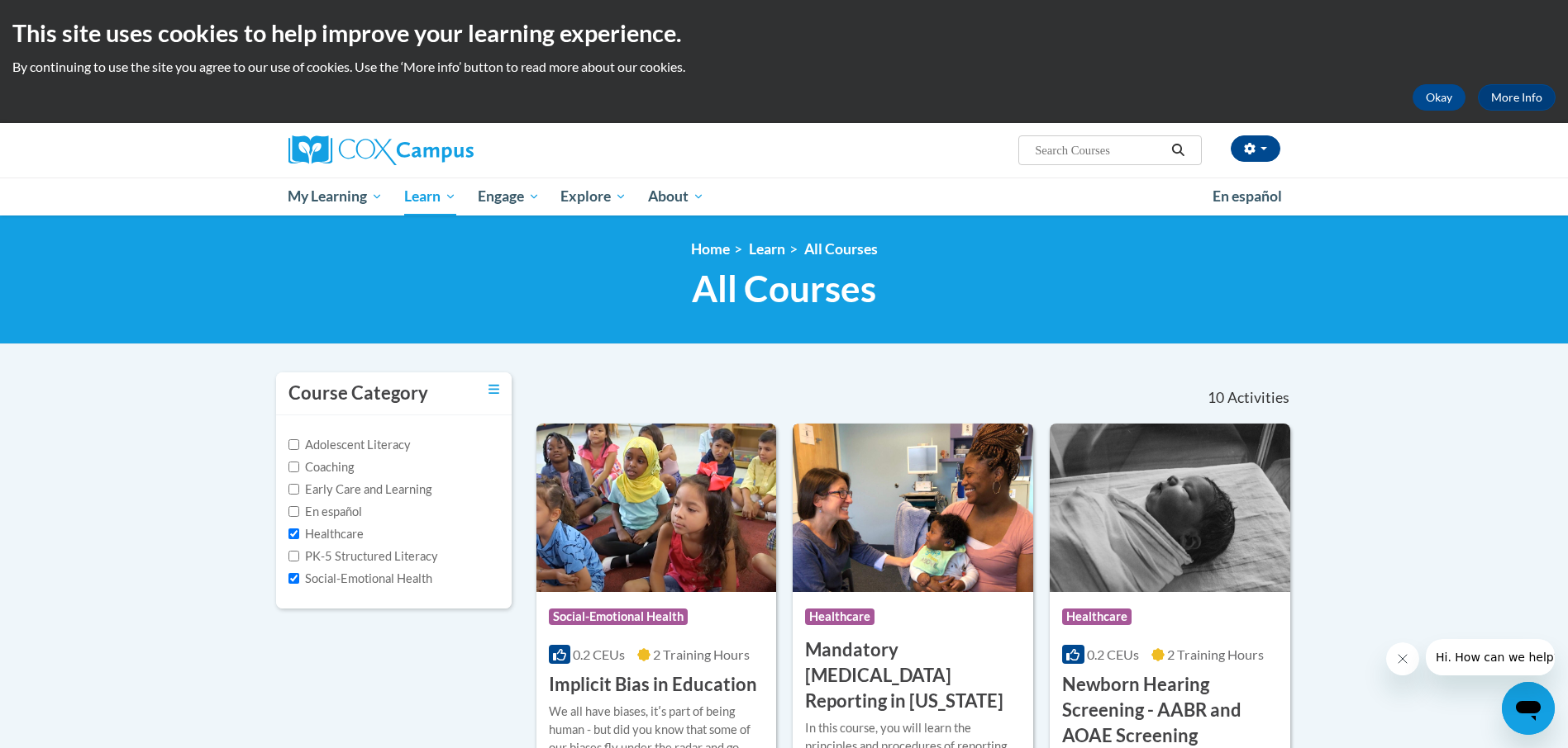
click at [949, 597] on div "Course Category: Healthcare COURSE Mandatory Audiology Reporting in Georgia" at bounding box center [912, 653] width 240 height 122
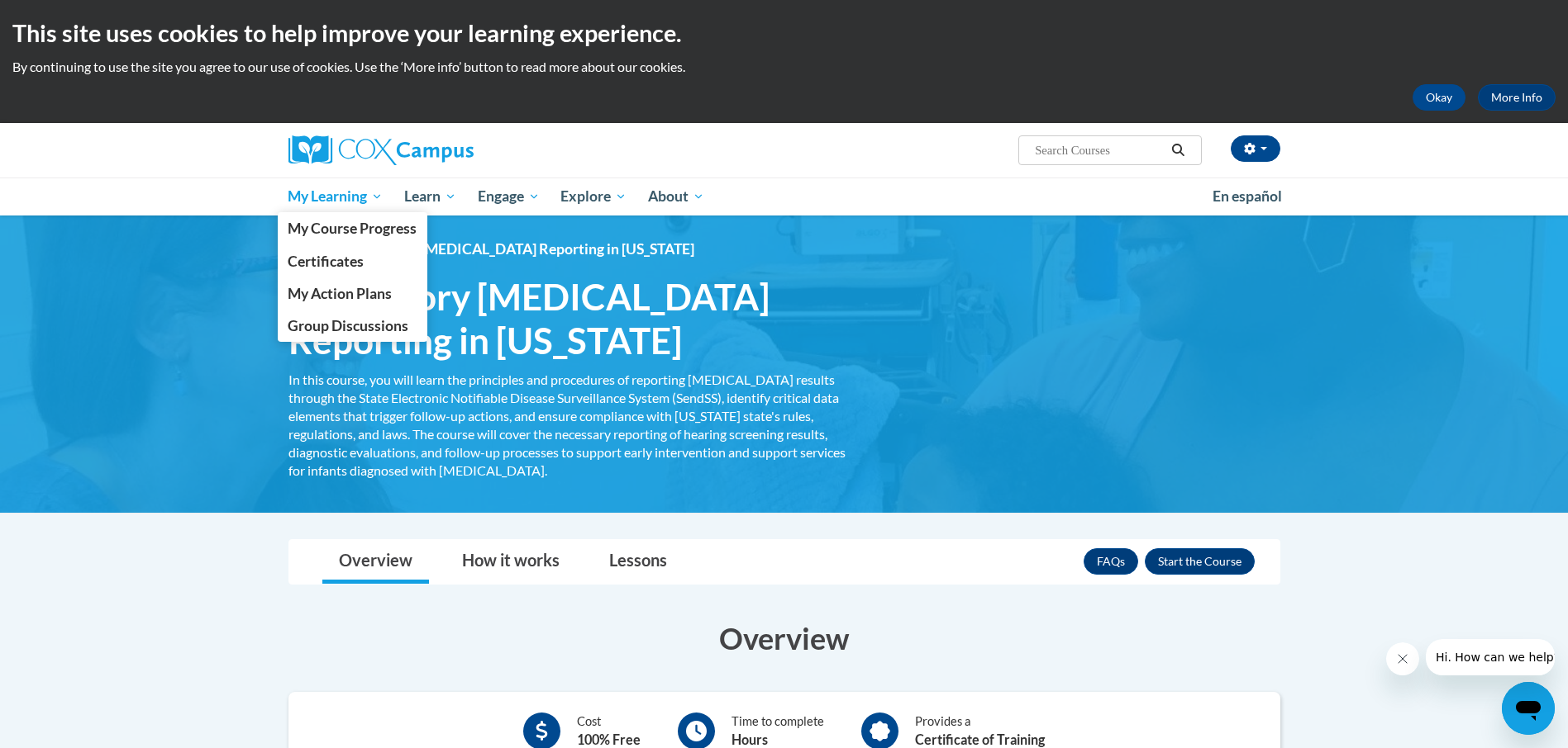
click at [328, 194] on span "My Learning" at bounding box center [335, 196] width 95 height 20
click at [340, 262] on span "Certificates" at bounding box center [326, 261] width 76 height 18
